Goal: Task Accomplishment & Management: Manage account settings

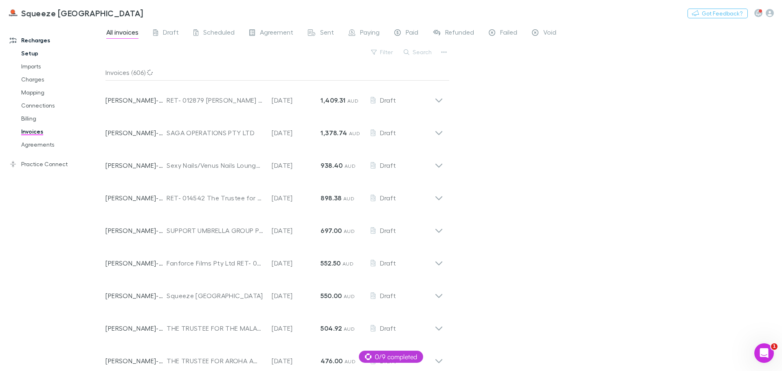
click at [42, 55] on link "Setup" at bounding box center [61, 53] width 97 height 13
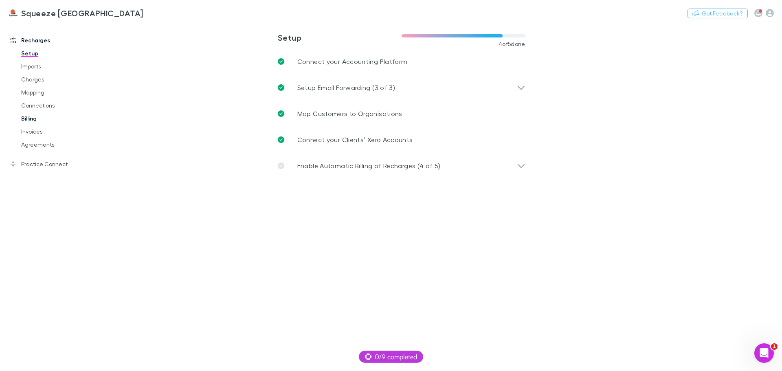
click at [39, 119] on link "Billing" at bounding box center [61, 118] width 97 height 13
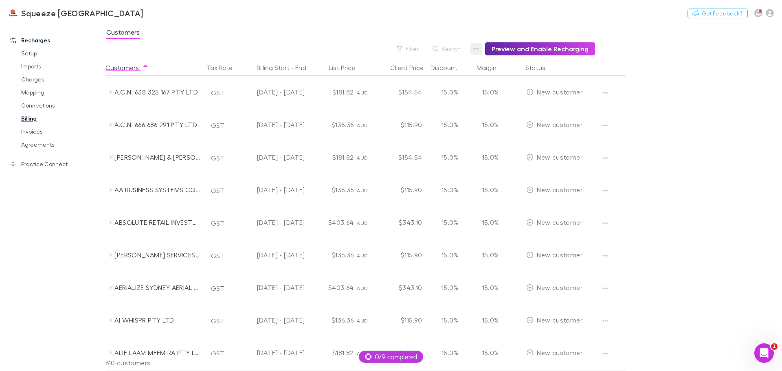
click at [479, 48] on icon "button" at bounding box center [476, 49] width 6 height 7
click at [716, 101] on div at bounding box center [391, 185] width 782 height 371
click at [762, 354] on icon "Open Intercom Messenger" at bounding box center [763, 352] width 13 height 13
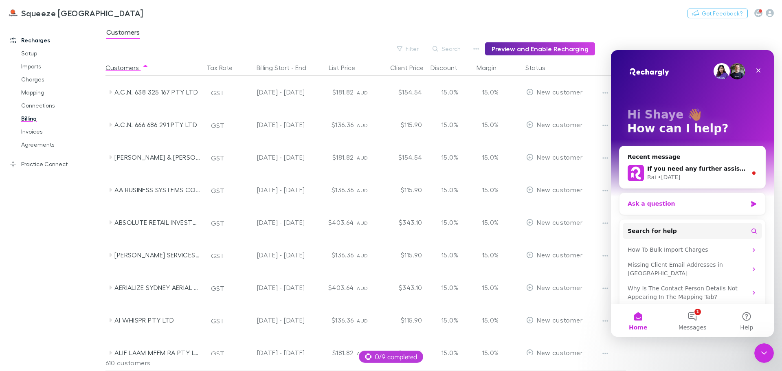
click at [697, 201] on div "Ask a question" at bounding box center [687, 204] width 119 height 9
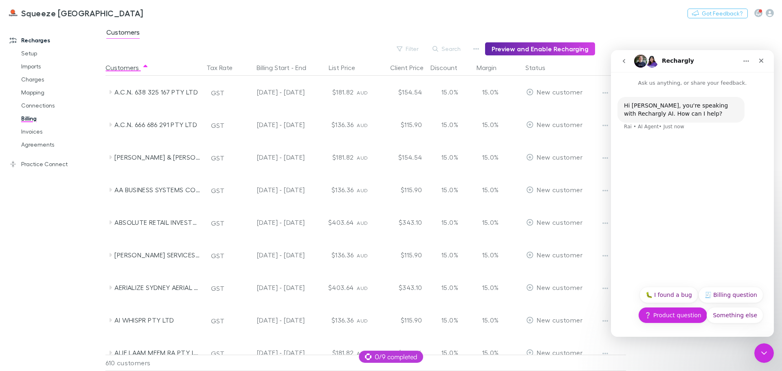
click at [670, 320] on button "❔ Product question" at bounding box center [672, 315] width 69 height 16
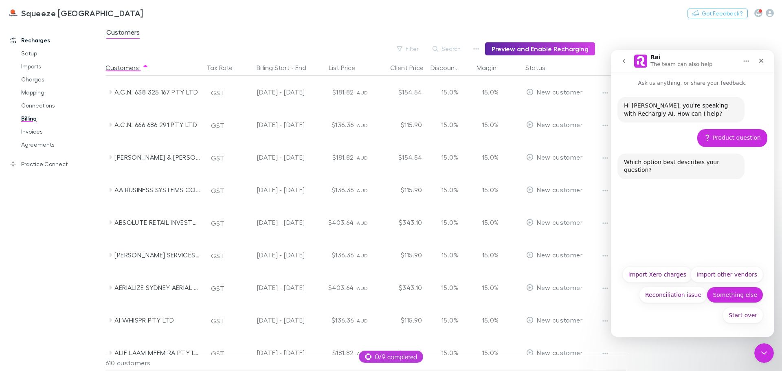
click at [735, 297] on button "Something else" at bounding box center [735, 295] width 57 height 16
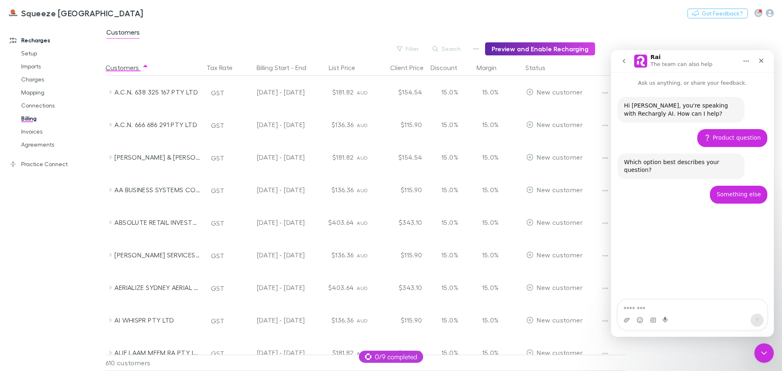
click at [658, 306] on textarea "Message…" at bounding box center [692, 307] width 149 height 14
type textarea "**********"
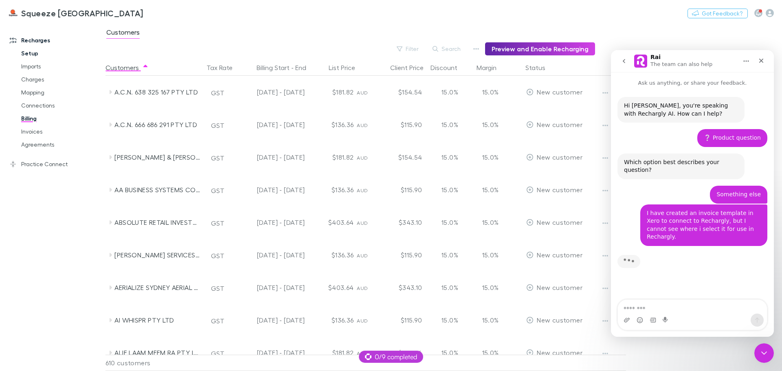
scroll to position [1, 0]
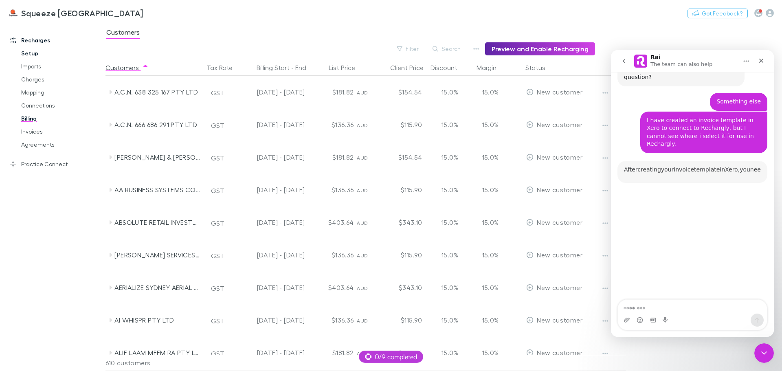
click at [26, 48] on link "Setup" at bounding box center [61, 53] width 97 height 13
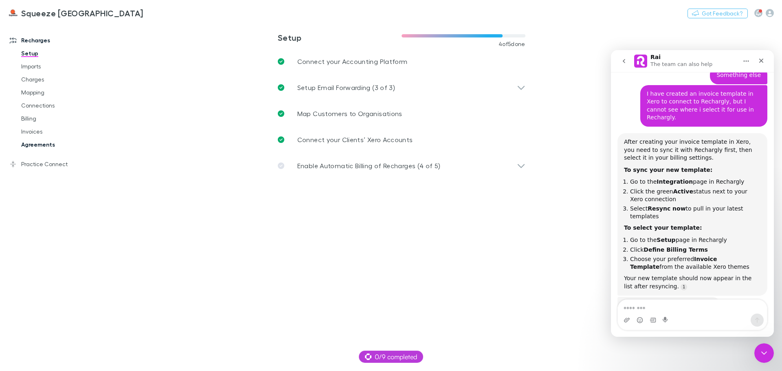
scroll to position [127, 0]
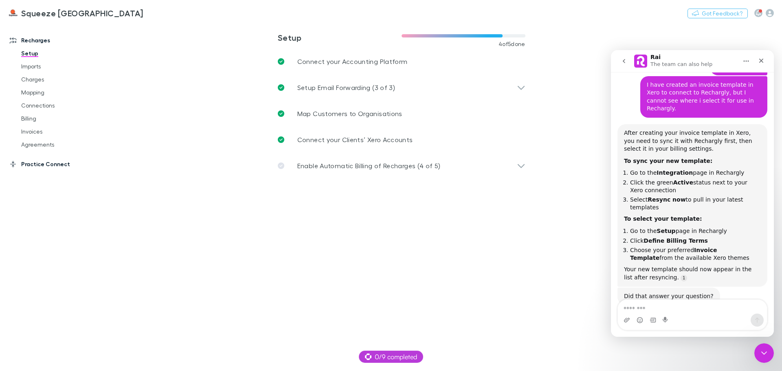
click at [45, 160] on link "Practice Connect" at bounding box center [56, 164] width 108 height 13
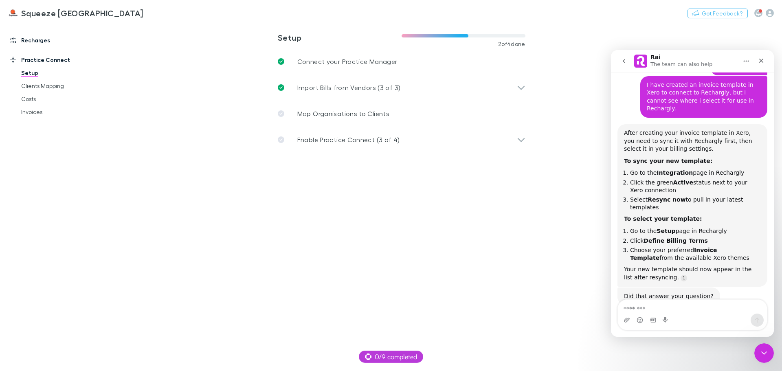
click at [27, 37] on link "Recharges" at bounding box center [56, 40] width 108 height 13
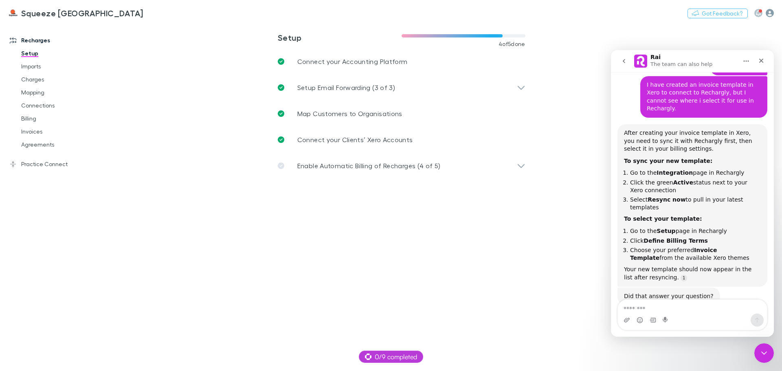
click at [769, 14] on icon "button" at bounding box center [770, 13] width 8 height 8
drag, startPoint x: 763, startPoint y: 355, endPoint x: 1506, endPoint y: 669, distance: 806.4
click at [763, 356] on icon "Close Intercom Messenger" at bounding box center [763, 352] width 10 height 10
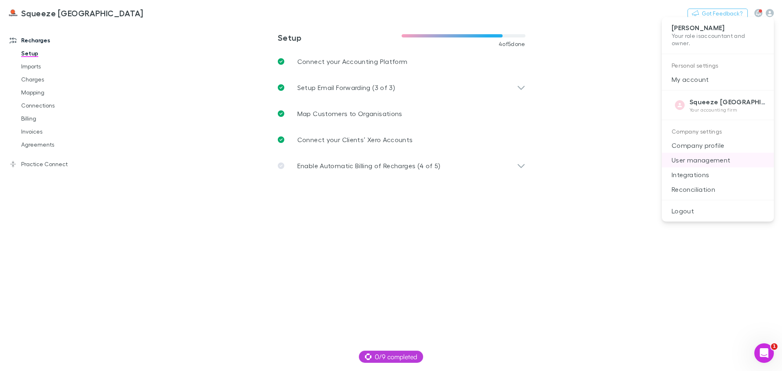
scroll to position [127, 0]
click at [699, 173] on p "Integrations" at bounding box center [718, 174] width 112 height 15
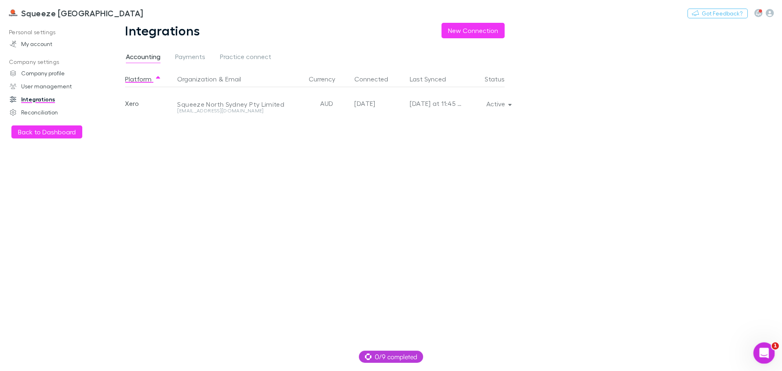
click at [764, 350] on icon "Open Intercom Messenger" at bounding box center [763, 352] width 13 height 13
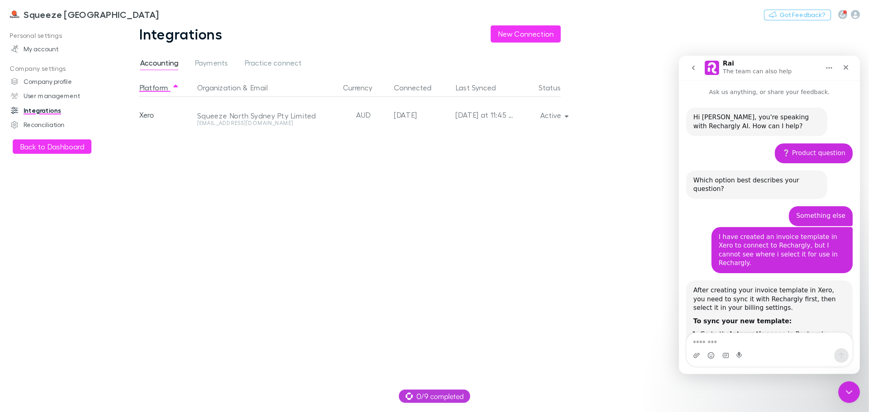
scroll to position [127, 0]
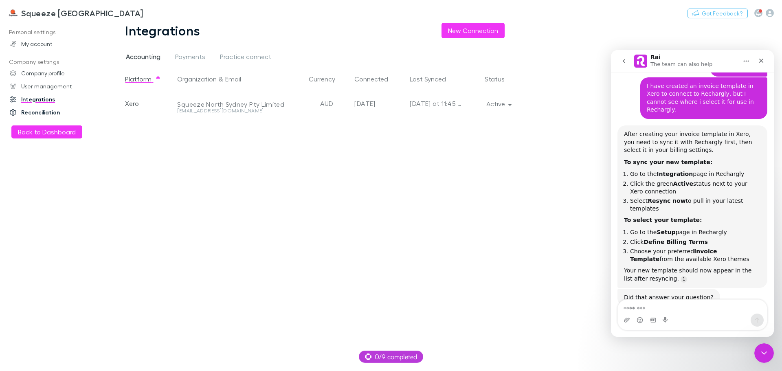
click at [33, 109] on link "Reconciliation" at bounding box center [56, 112] width 108 height 13
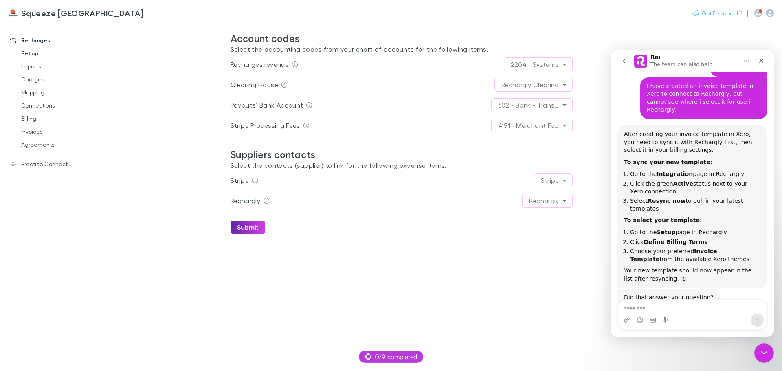
click at [40, 53] on link "Setup" at bounding box center [61, 53] width 97 height 13
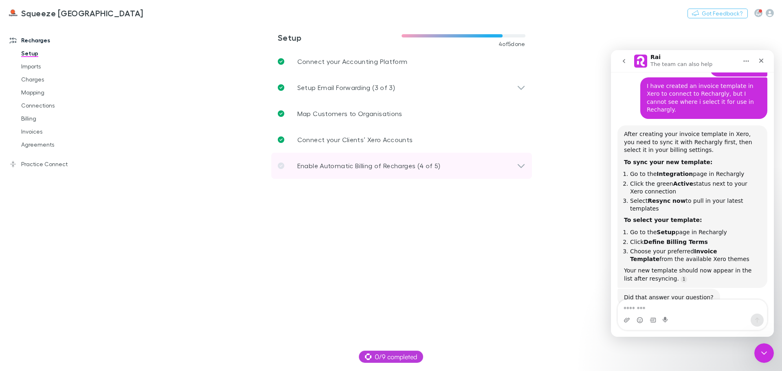
click at [425, 170] on p "Enable Automatic Billing of Recharges (4 of 5)" at bounding box center [368, 166] width 143 height 10
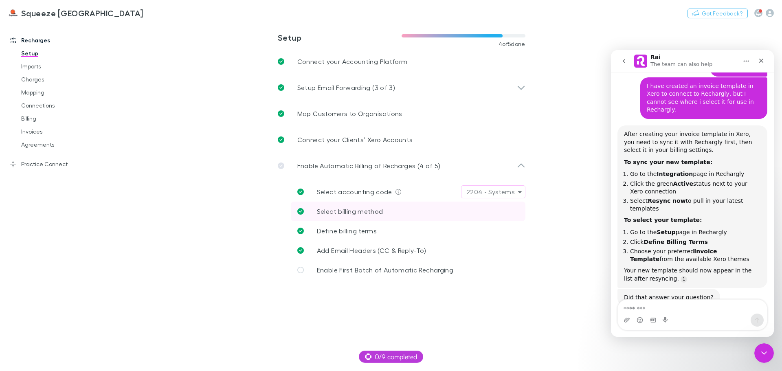
click at [366, 212] on span "Select billing method" at bounding box center [350, 211] width 66 height 8
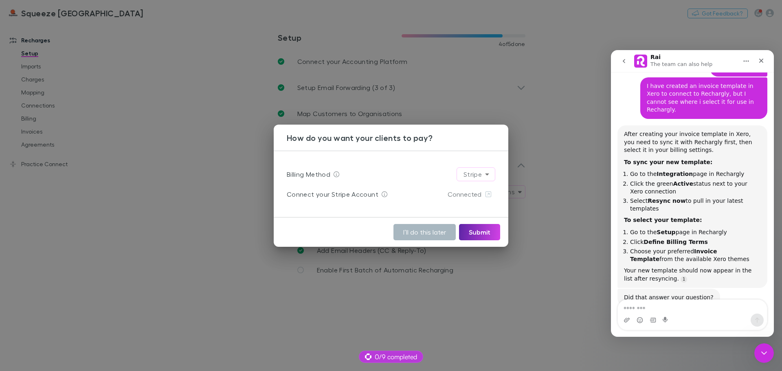
click at [429, 231] on button "I’ll do this later" at bounding box center [425, 232] width 62 height 16
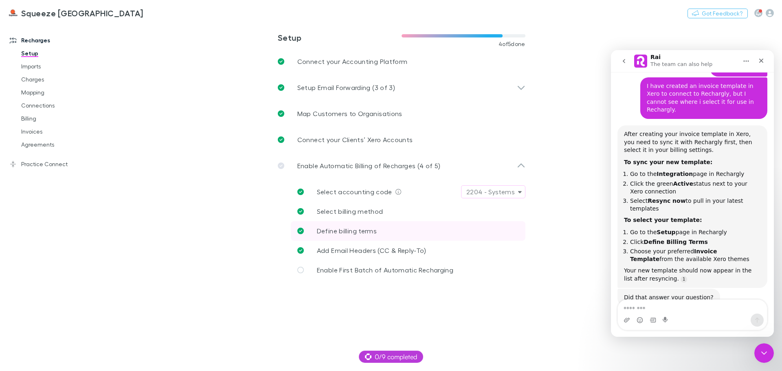
click at [398, 233] on link "Define billing terms" at bounding box center [408, 231] width 235 height 20
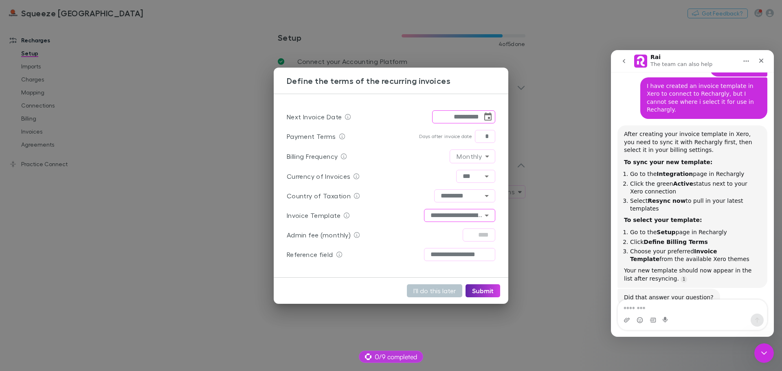
click at [459, 215] on input "**********" at bounding box center [459, 215] width 71 height 13
click at [449, 215] on input "**********" at bounding box center [459, 215] width 71 height 13
click at [372, 194] on div "Country of Taxation ********* ​" at bounding box center [391, 196] width 209 height 20
click at [582, 81] on div "**********" at bounding box center [391, 185] width 782 height 371
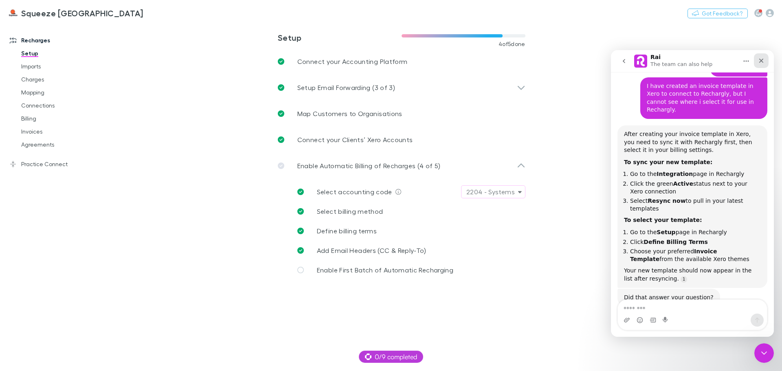
click at [763, 63] on icon "Close" at bounding box center [762, 61] width 4 height 4
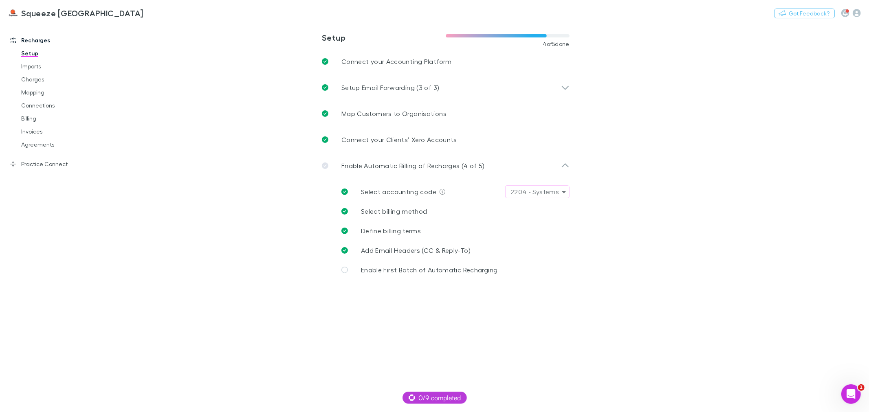
scroll to position [177, 0]
click at [50, 162] on link "Practice Connect" at bounding box center [57, 164] width 111 height 13
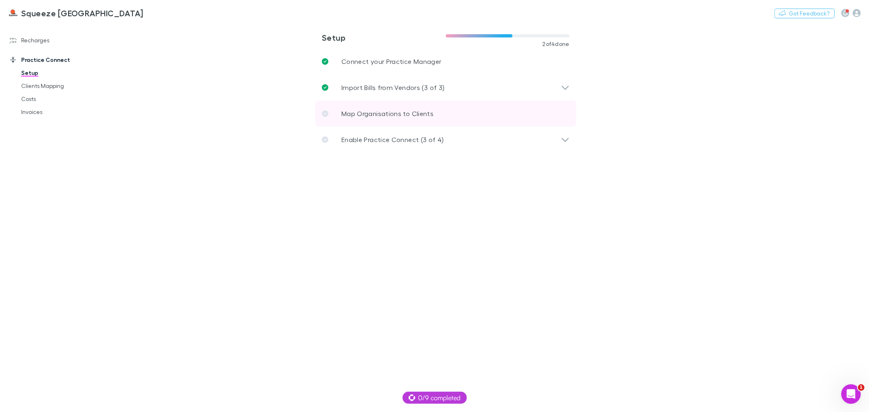
click at [411, 112] on p "Map Organisations to Clients" at bounding box center [387, 114] width 92 height 10
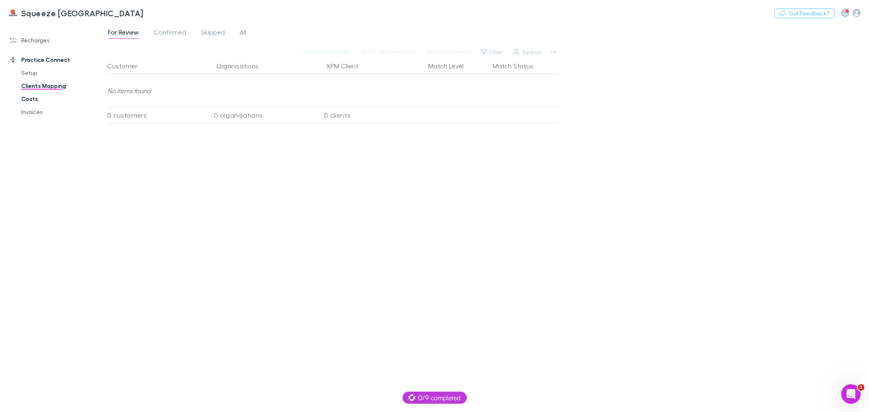
click at [24, 96] on link "Costs" at bounding box center [62, 98] width 99 height 13
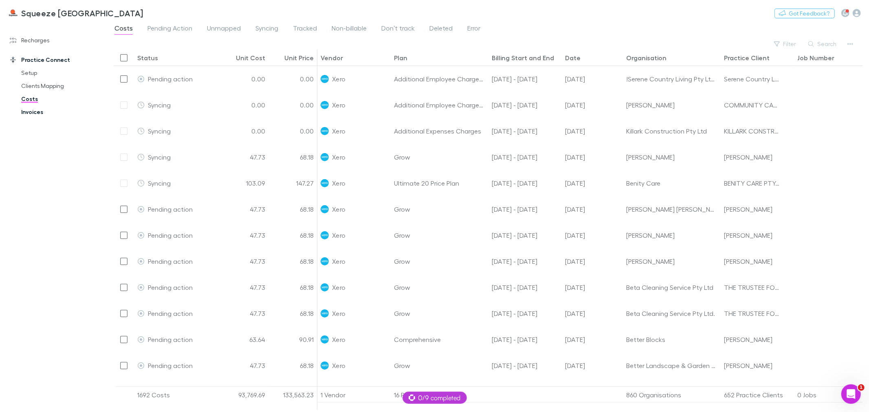
click at [30, 108] on link "Invoices" at bounding box center [62, 112] width 99 height 13
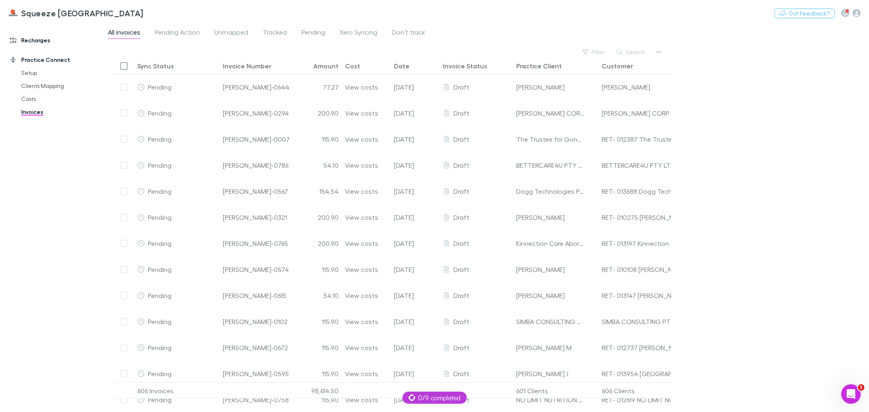
click at [27, 42] on link "Recharges" at bounding box center [57, 40] width 111 height 13
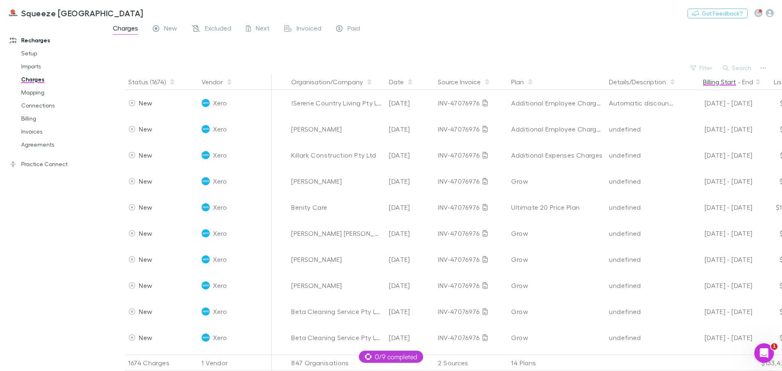
click at [712, 84] on button "Billing Start" at bounding box center [719, 82] width 33 height 16
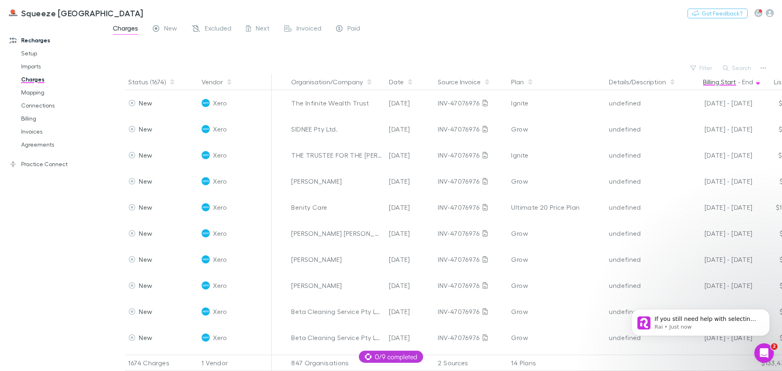
click at [708, 84] on button "Billing Start" at bounding box center [719, 82] width 33 height 16
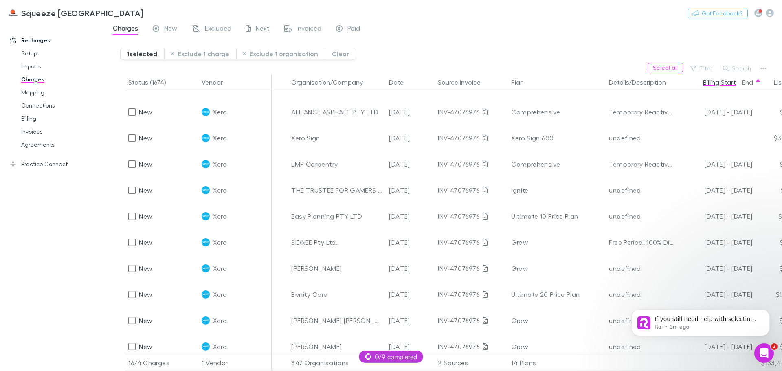
scroll to position [23214, 0]
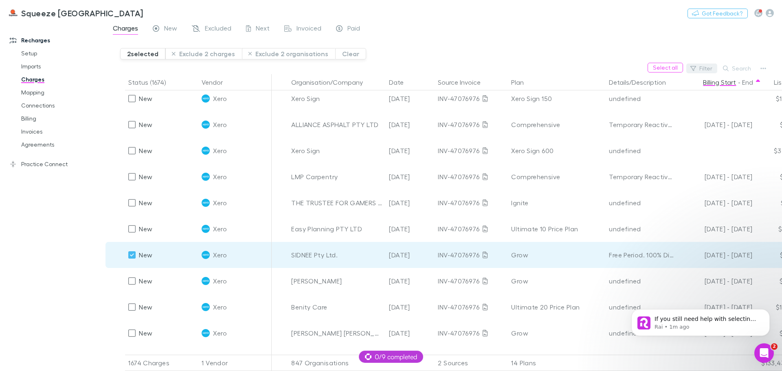
click at [703, 71] on button "Filter" at bounding box center [702, 69] width 31 height 10
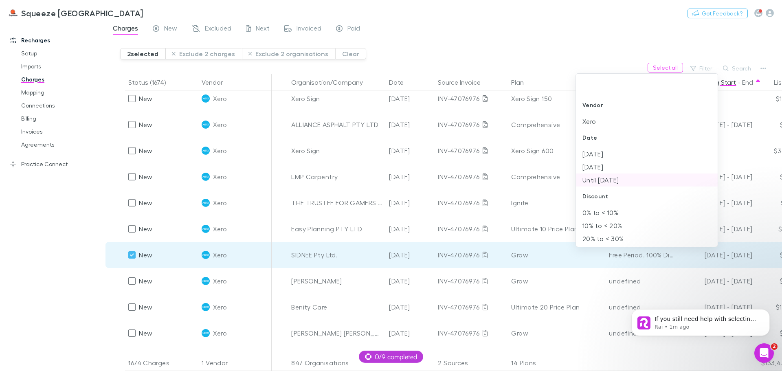
click at [622, 180] on li "Until [DATE]" at bounding box center [647, 180] width 142 height 13
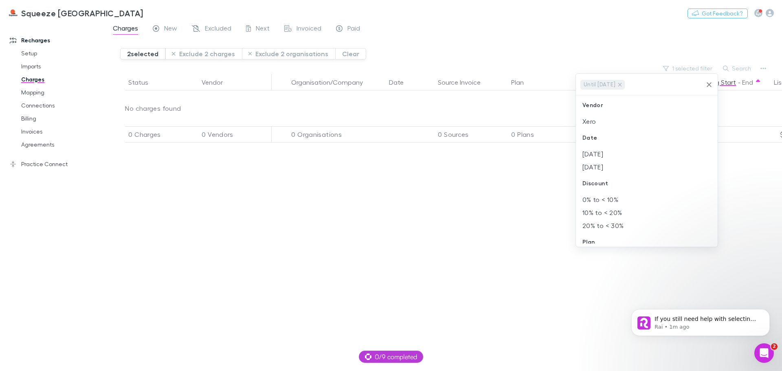
scroll to position [0, 0]
click at [611, 165] on li "[DATE]" at bounding box center [647, 167] width 142 height 13
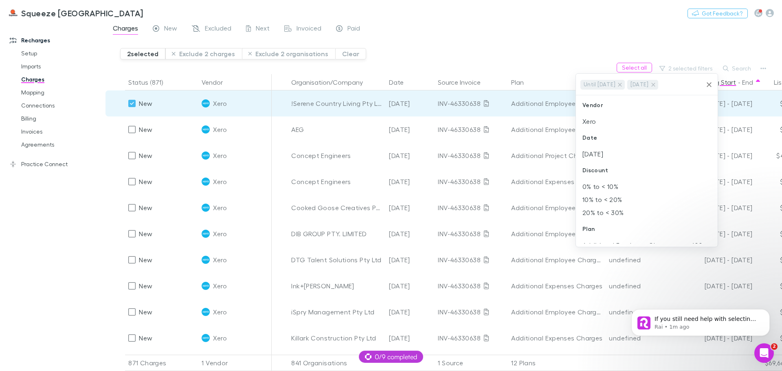
click at [711, 84] on icon "Clear" at bounding box center [709, 85] width 8 height 8
click at [668, 69] on div at bounding box center [391, 185] width 782 height 371
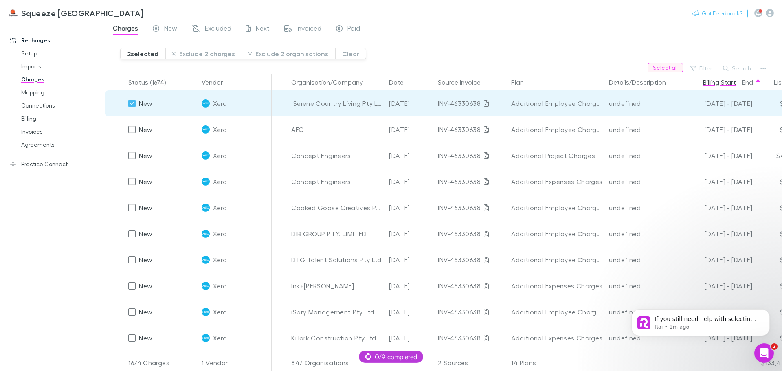
click at [663, 68] on button "Select all" at bounding box center [665, 68] width 35 height 10
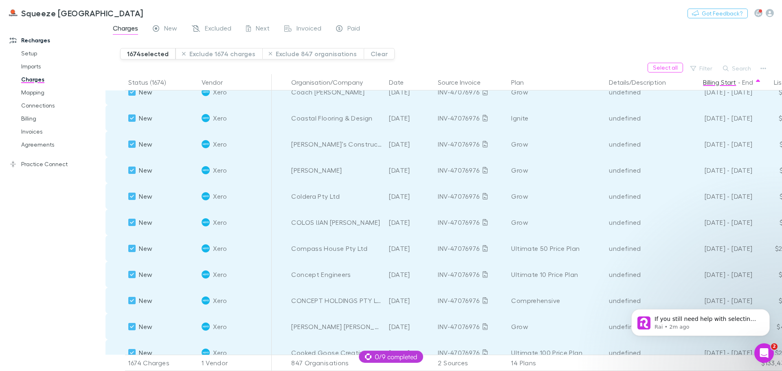
scroll to position [25181, 0]
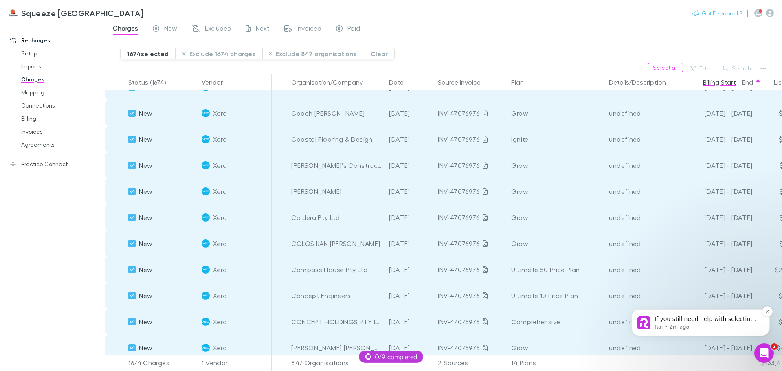
click at [683, 324] on p "Rai • 2m ago" at bounding box center [707, 327] width 105 height 7
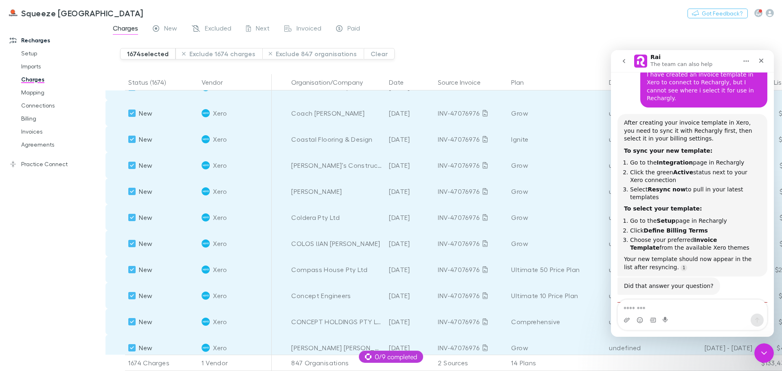
scroll to position [191, 0]
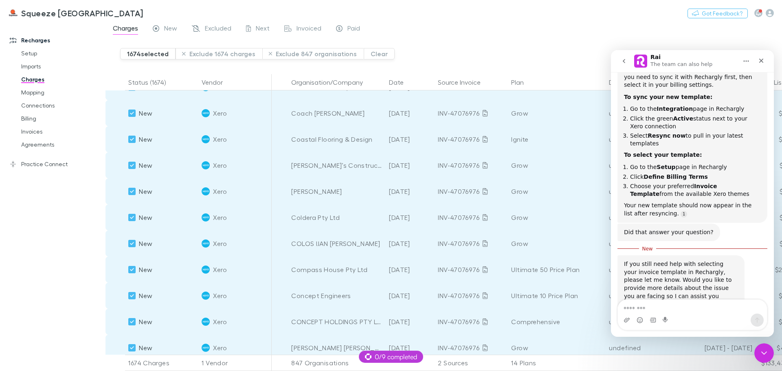
click at [517, 32] on div "Charges New Excluded Next Invoiced Paid" at bounding box center [444, 30] width 677 height 15
click at [762, 59] on icon "Close" at bounding box center [762, 61] width 4 height 4
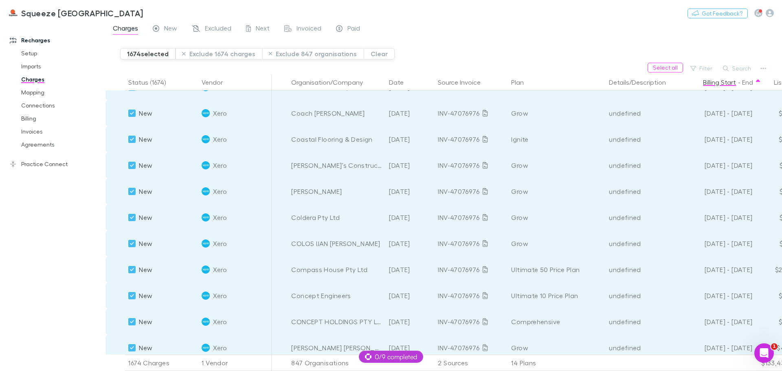
scroll to position [178, 0]
click at [706, 71] on button "Filter" at bounding box center [702, 69] width 31 height 10
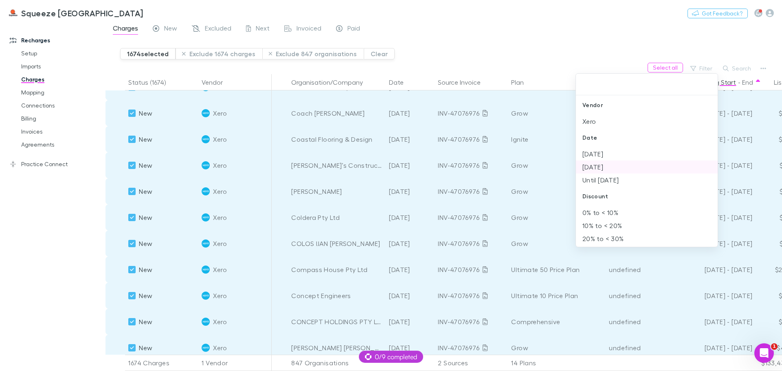
click at [595, 165] on li "[DATE]" at bounding box center [647, 167] width 142 height 13
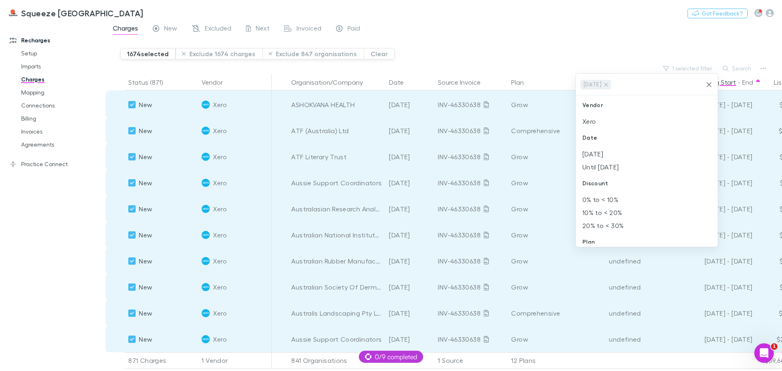
scroll to position [22458, 0]
click at [600, 48] on div at bounding box center [391, 185] width 782 height 371
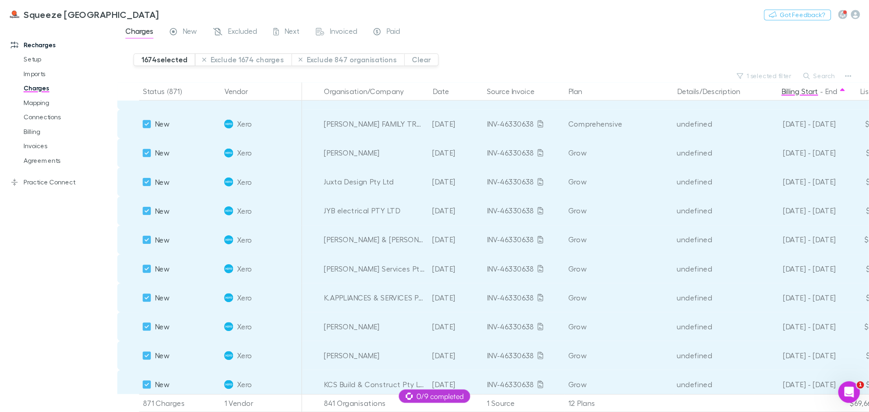
scroll to position [177, 0]
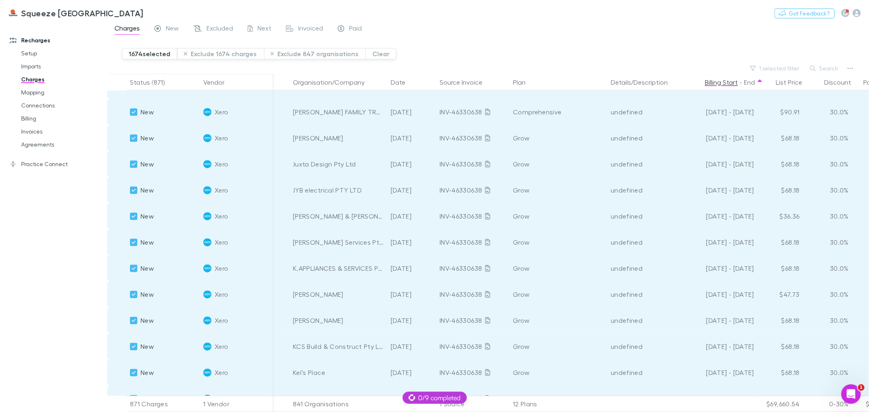
drag, startPoint x: 780, startPoint y: 1, endPoint x: 653, endPoint y: 26, distance: 129.3
click at [653, 26] on div "Charges New Excluded Next Invoiced Paid" at bounding box center [488, 30] width 762 height 15
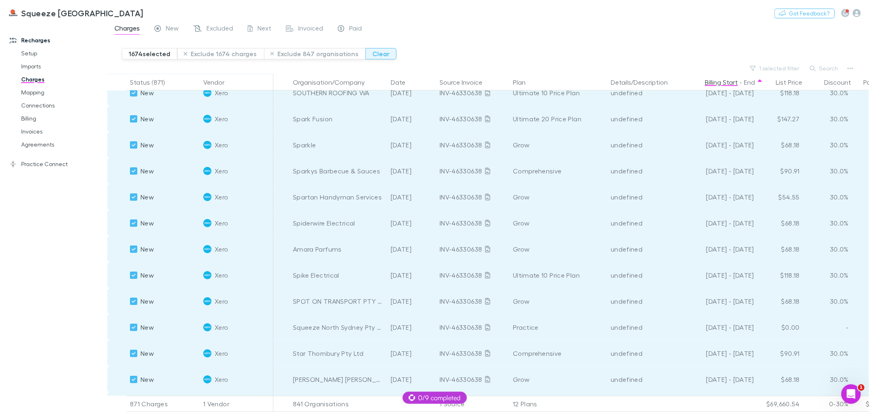
click at [376, 50] on button "Clear" at bounding box center [380, 53] width 31 height 11
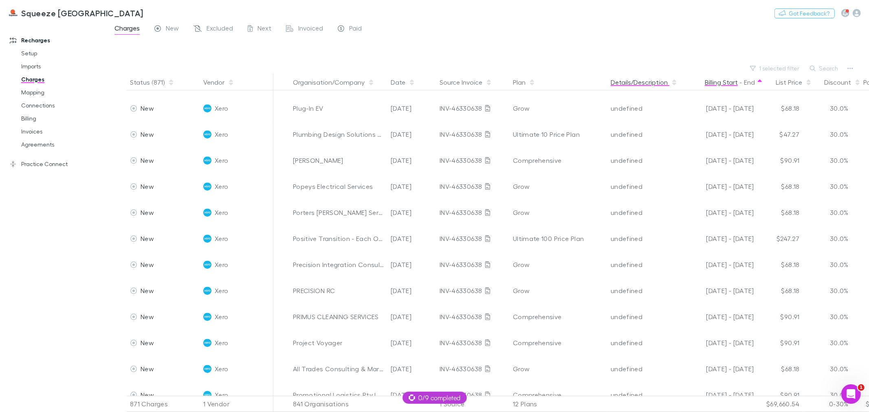
scroll to position [14990, 0]
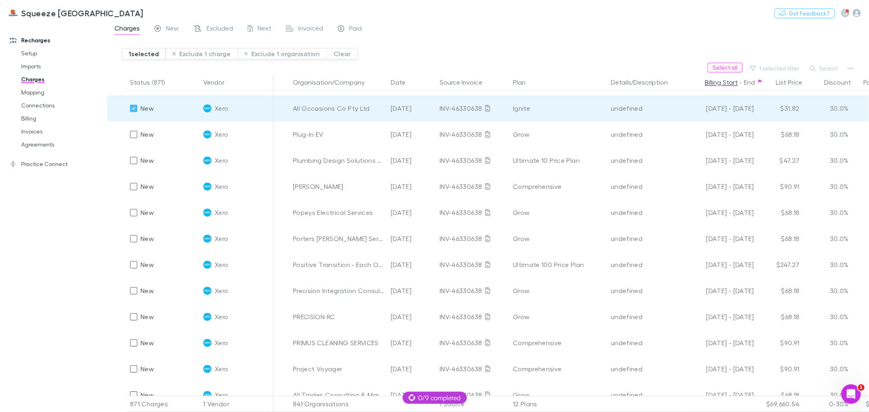
click at [724, 65] on button "Select all" at bounding box center [724, 68] width 35 height 10
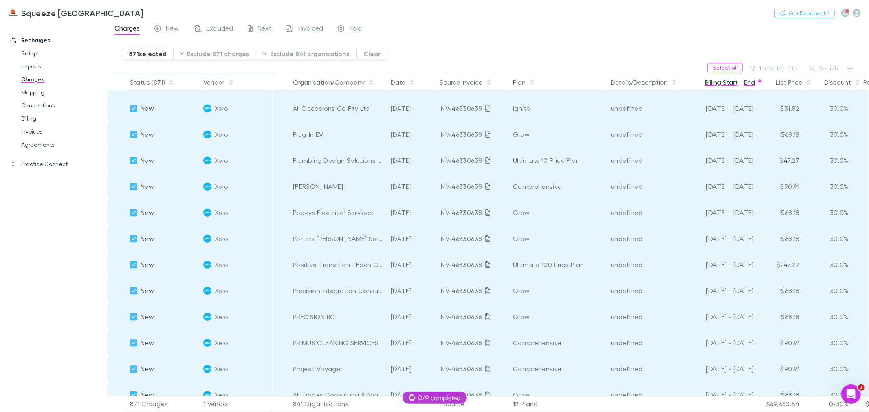
click at [751, 83] on button "End" at bounding box center [749, 82] width 11 height 16
click at [751, 85] on button "End" at bounding box center [749, 82] width 11 height 16
click at [219, 55] on button "Exclude 871 charges" at bounding box center [215, 53] width 83 height 11
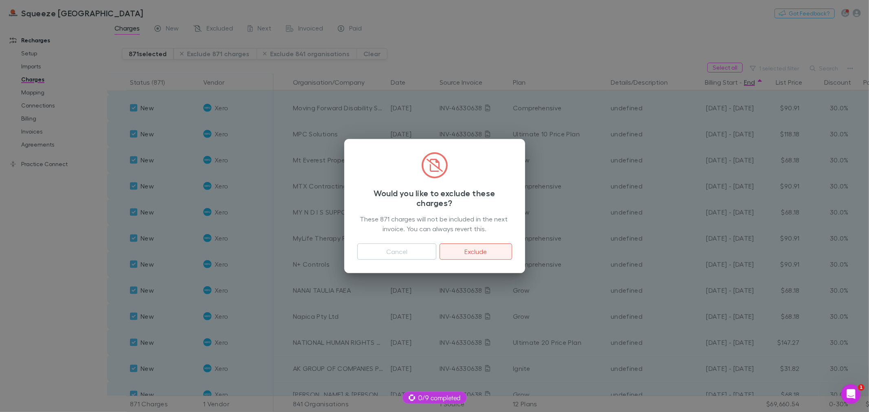
click at [470, 255] on button "Exclude" at bounding box center [476, 252] width 72 height 16
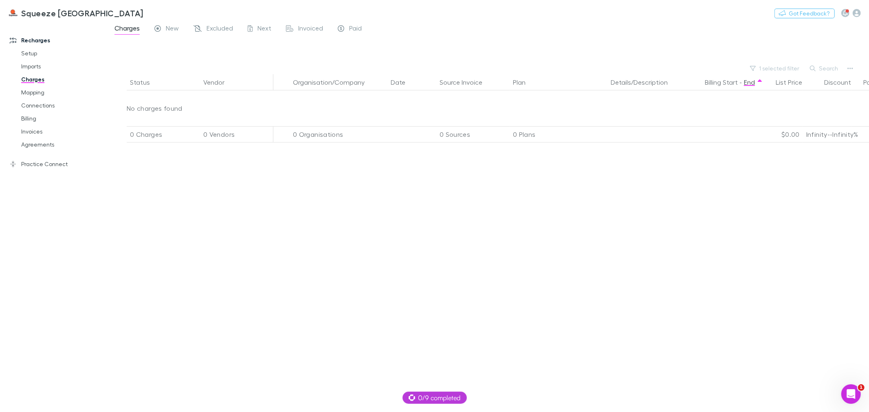
scroll to position [0, 0]
click at [777, 67] on button "1 selected filter" at bounding box center [775, 69] width 58 height 10
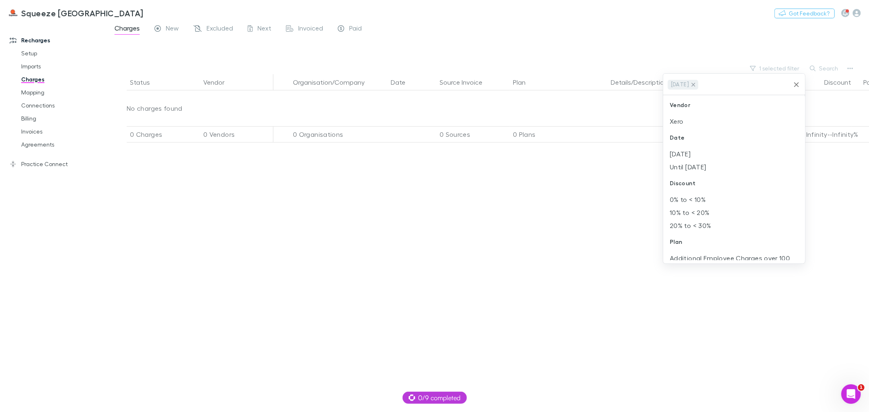
click at [697, 87] on icon at bounding box center [693, 84] width 7 height 7
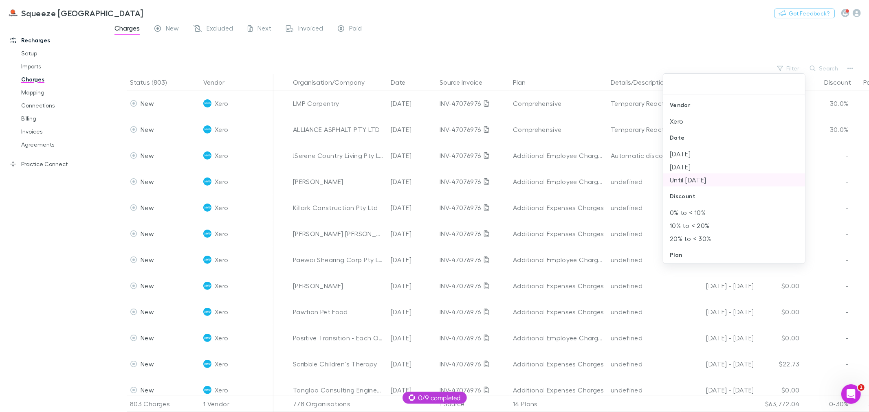
click at [716, 176] on li "Until [DATE]" at bounding box center [734, 180] width 142 height 13
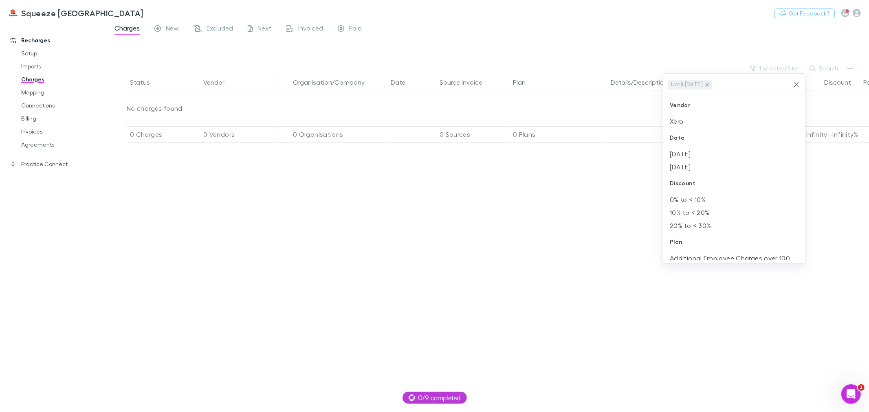
click at [709, 83] on icon at bounding box center [708, 85] width 4 height 4
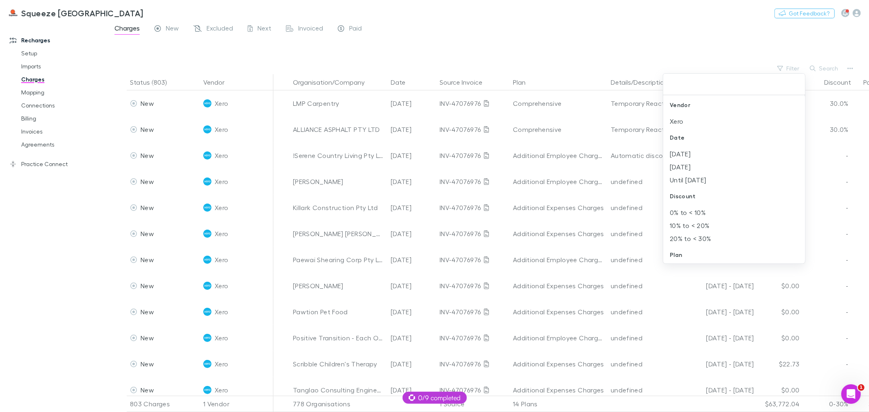
click at [412, 50] on div at bounding box center [434, 206] width 869 height 412
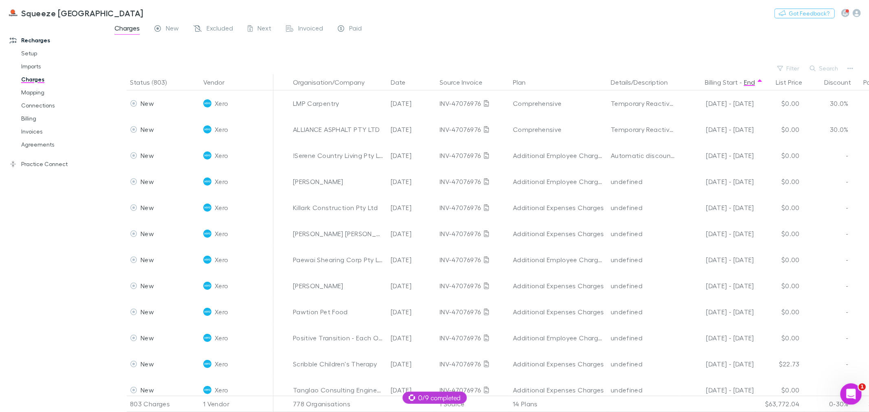
click at [782, 371] on icon "Open Intercom Messenger" at bounding box center [849, 393] width 13 height 13
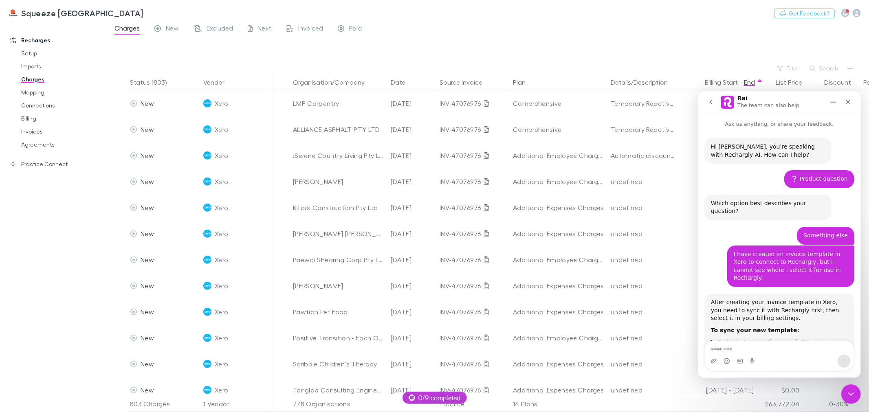
scroll to position [178, 0]
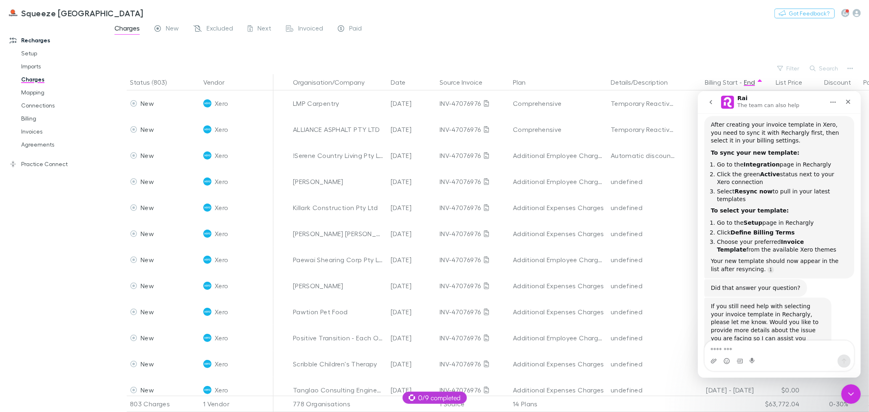
click at [768, 351] on textarea "Message…" at bounding box center [779, 348] width 149 height 14
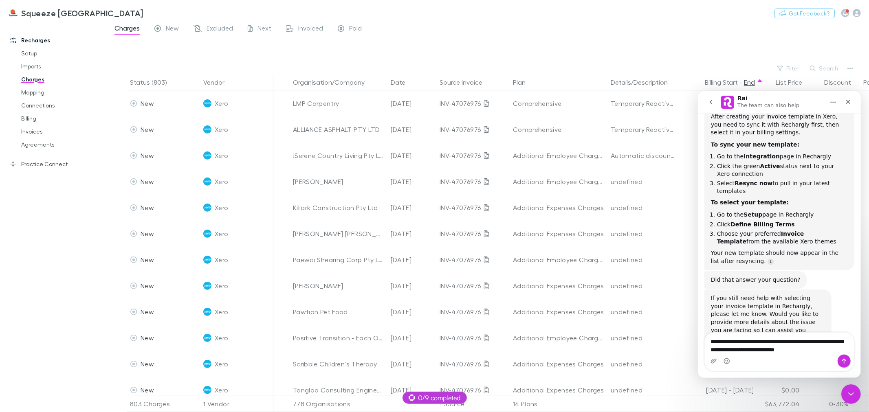
type textarea "**********"
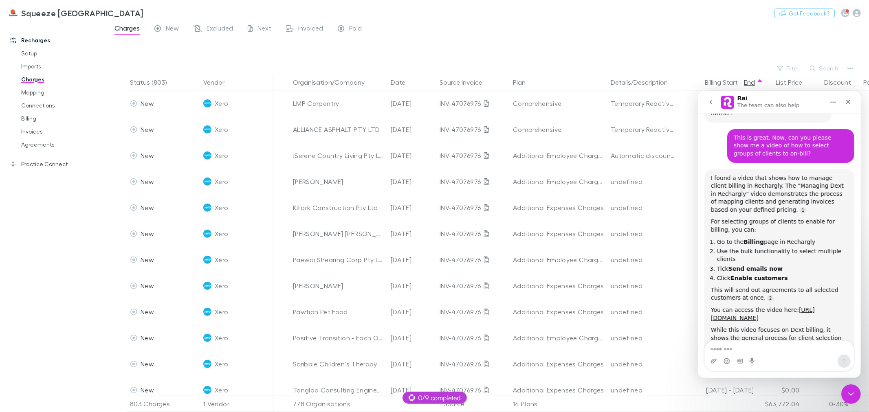
scroll to position [430, 0]
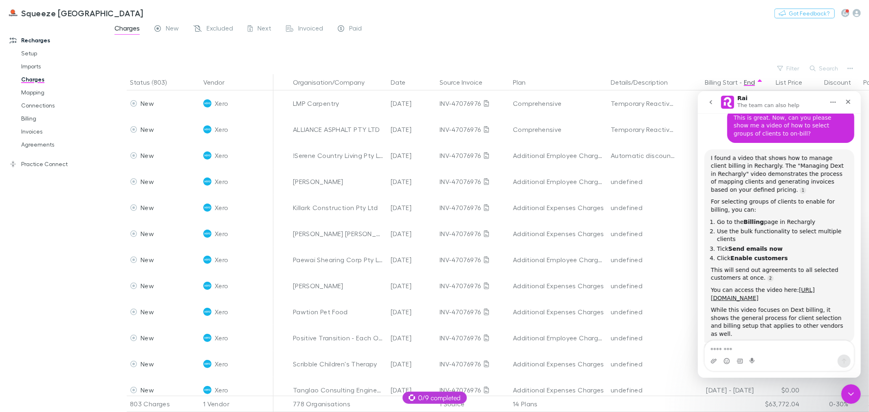
click at [736, 306] on div "While this video focuses on Dext billing, it shows the general process for clie…" at bounding box center [779, 322] width 137 height 32
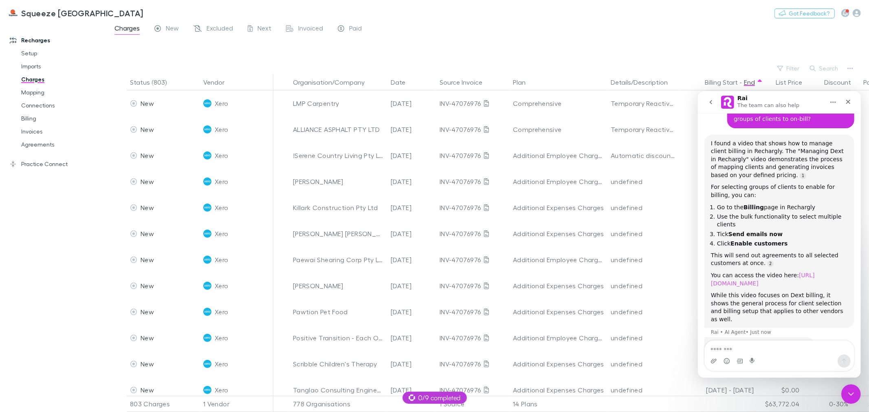
click at [730, 272] on link "[URL][DOMAIN_NAME]" at bounding box center [763, 279] width 104 height 15
